Goal: Find specific page/section: Find specific page/section

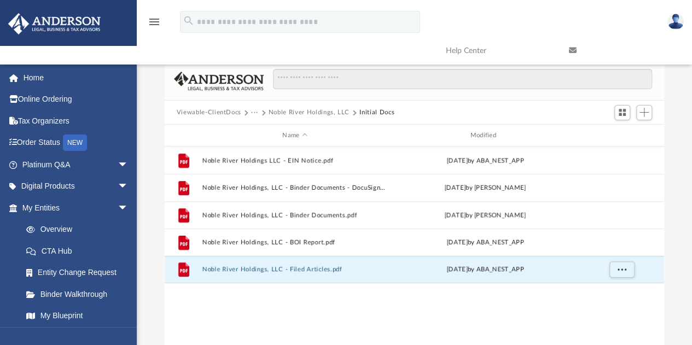
scroll to position [240, 491]
click at [60, 230] on link "Overview" at bounding box center [80, 230] width 130 height 22
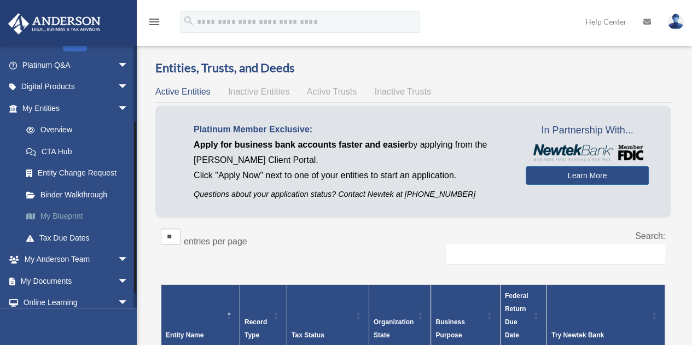
scroll to position [109, 0]
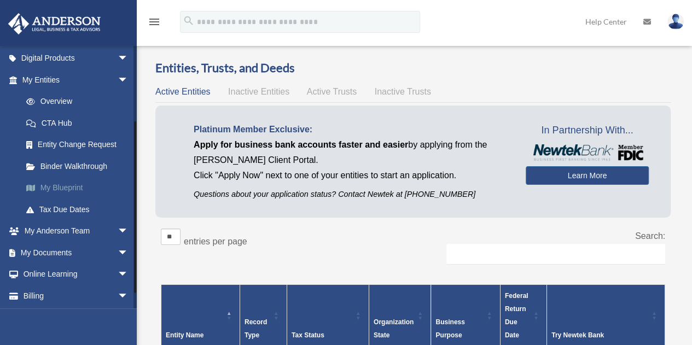
click at [69, 186] on link "My Blueprint" at bounding box center [80, 188] width 130 height 22
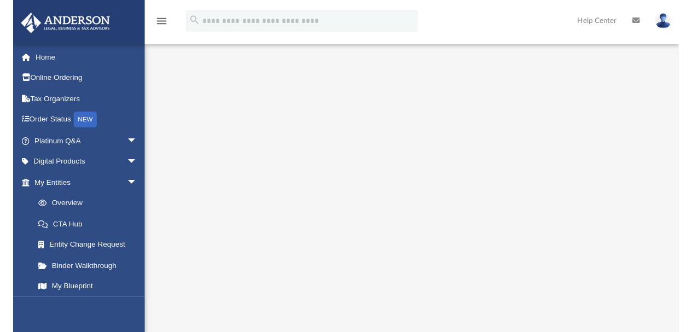
scroll to position [109, 0]
